Goal: Information Seeking & Learning: Learn about a topic

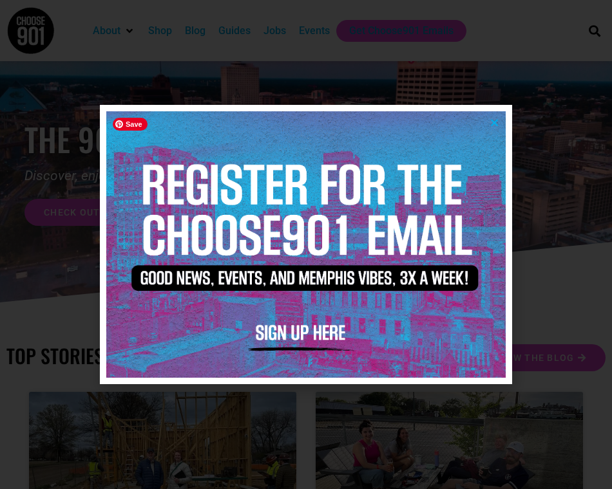
click at [493, 116] on img at bounding box center [305, 244] width 399 height 266
click at [492, 122] on icon "Close" at bounding box center [494, 123] width 10 height 10
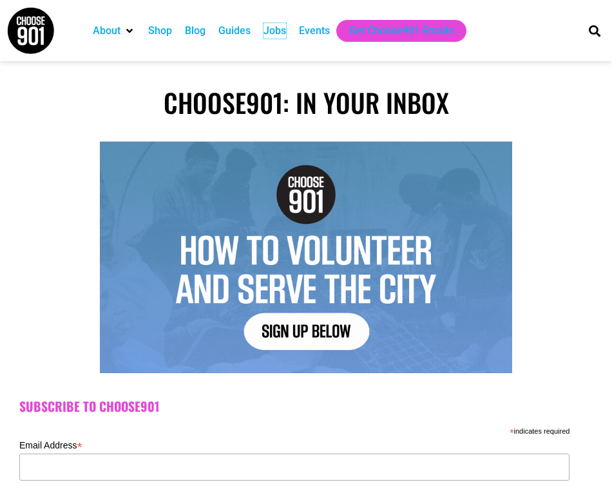
click at [279, 32] on div "Jobs" at bounding box center [274, 30] width 23 height 15
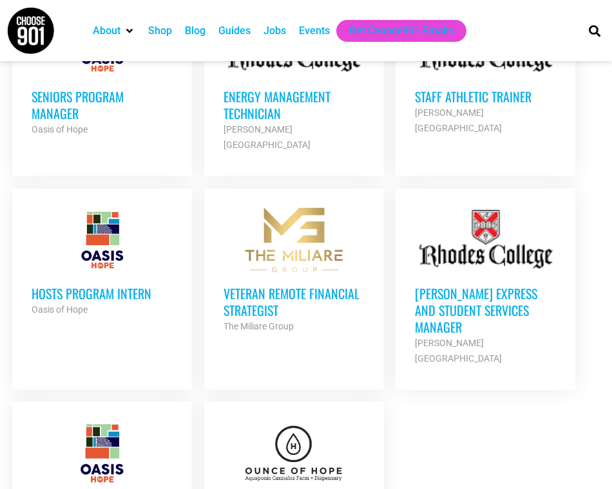
scroll to position [1529, 0]
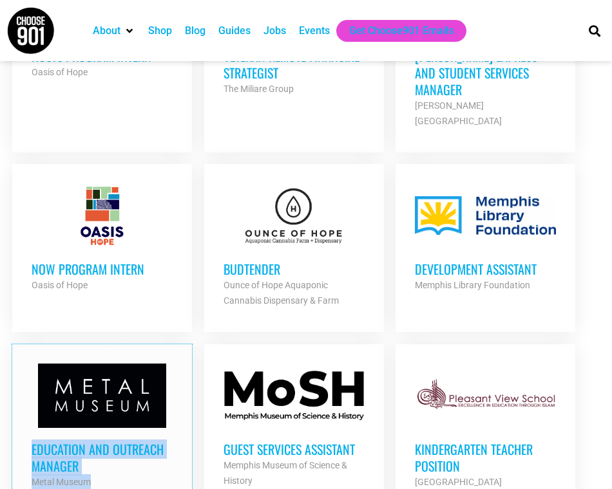
scroll to position [1594, 0]
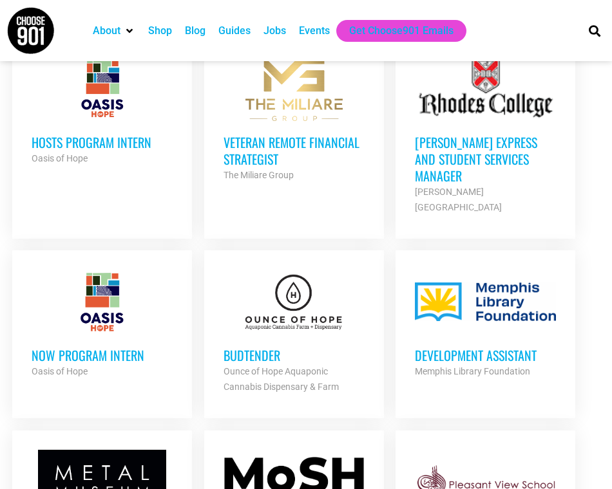
click at [482, 347] on h3 "Development Assistant" at bounding box center [485, 355] width 141 height 17
click at [473, 347] on h3 "Development Assistant" at bounding box center [485, 355] width 141 height 17
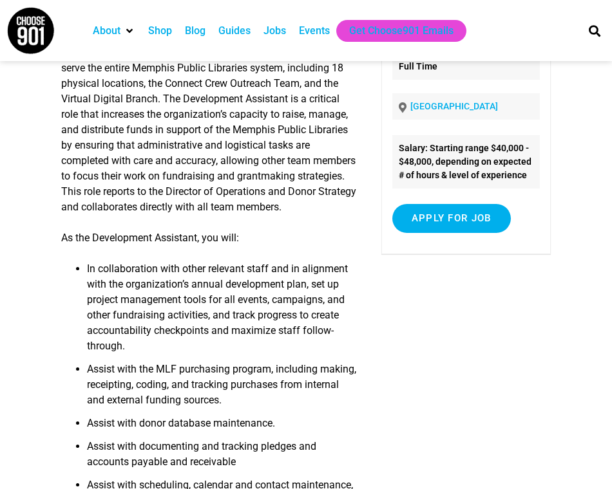
scroll to position [50, 0]
